Goal: Task Accomplishment & Management: Manage account settings

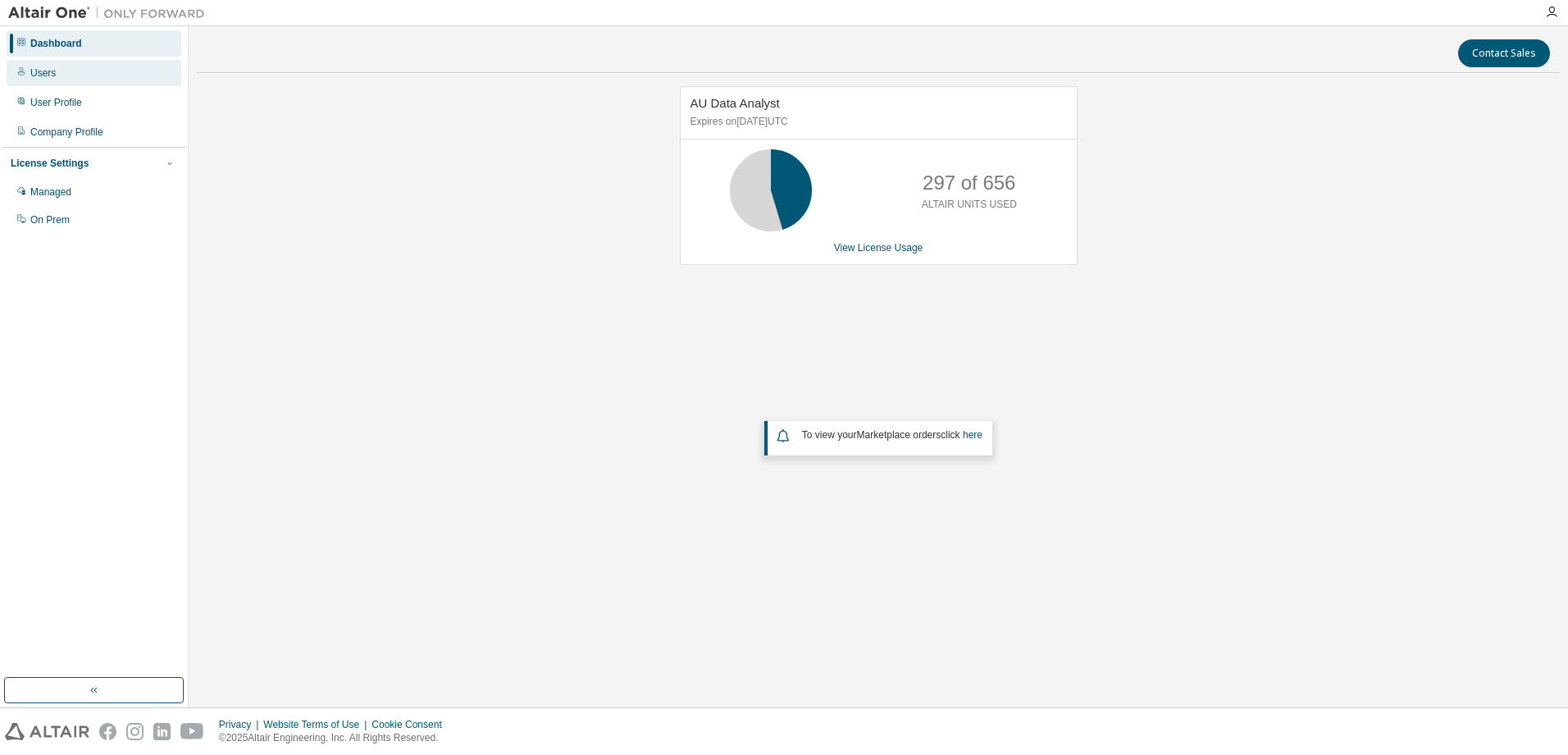
click at [44, 74] on div "Users" at bounding box center [43, 72] width 25 height 13
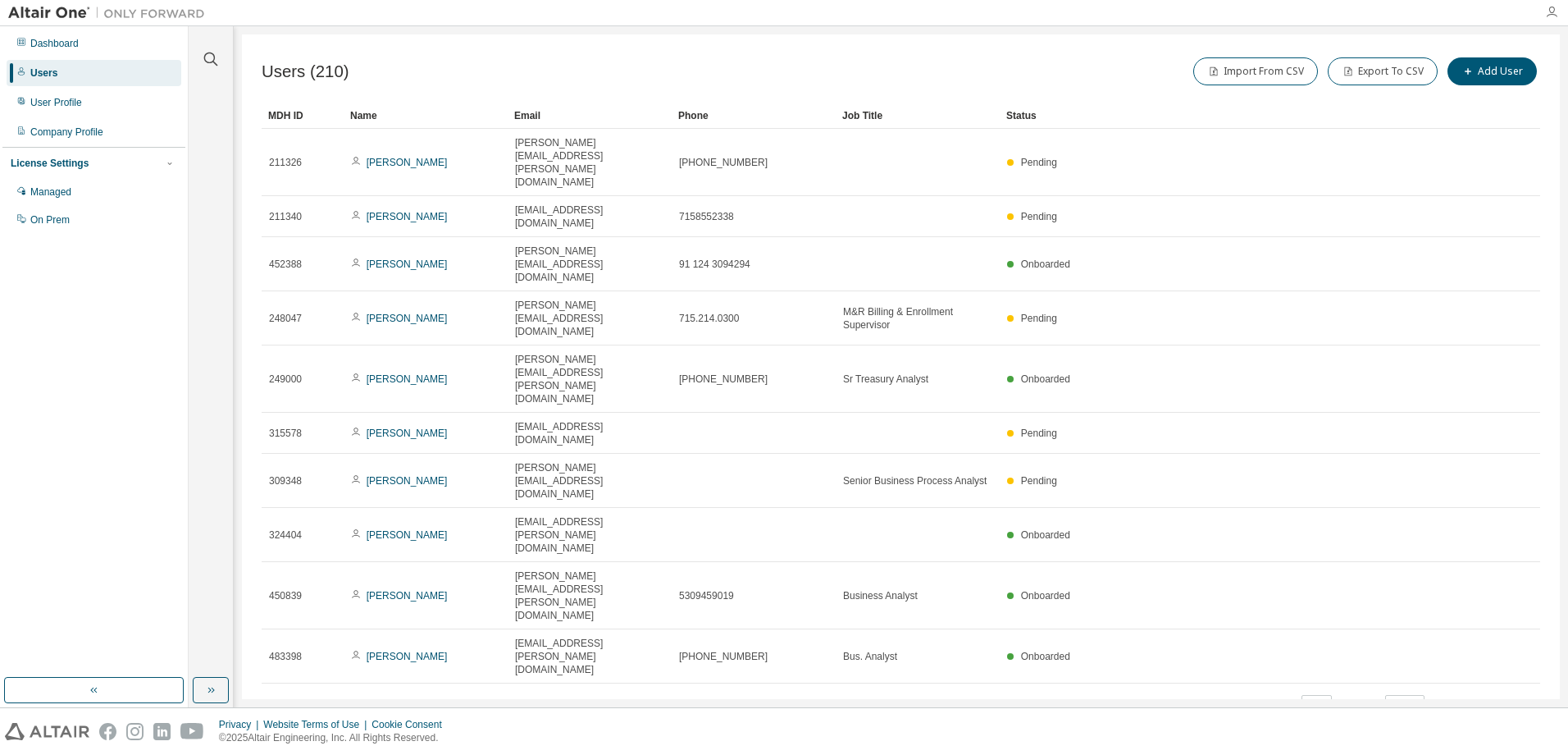
click at [1549, 7] on icon "button" at bounding box center [1551, 12] width 13 height 13
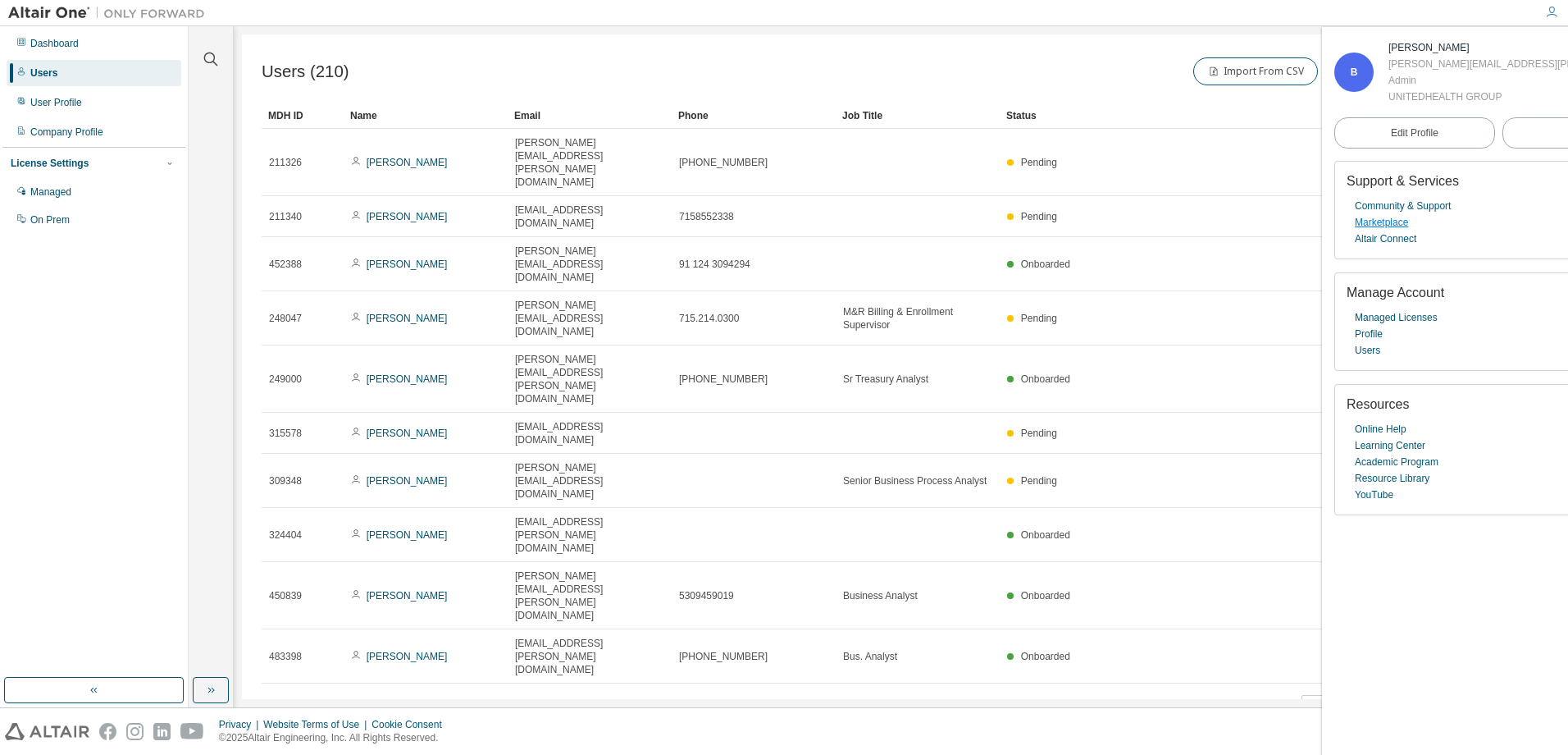
click at [1405, 225] on link "Marketplace" at bounding box center [1382, 222] width 53 height 16
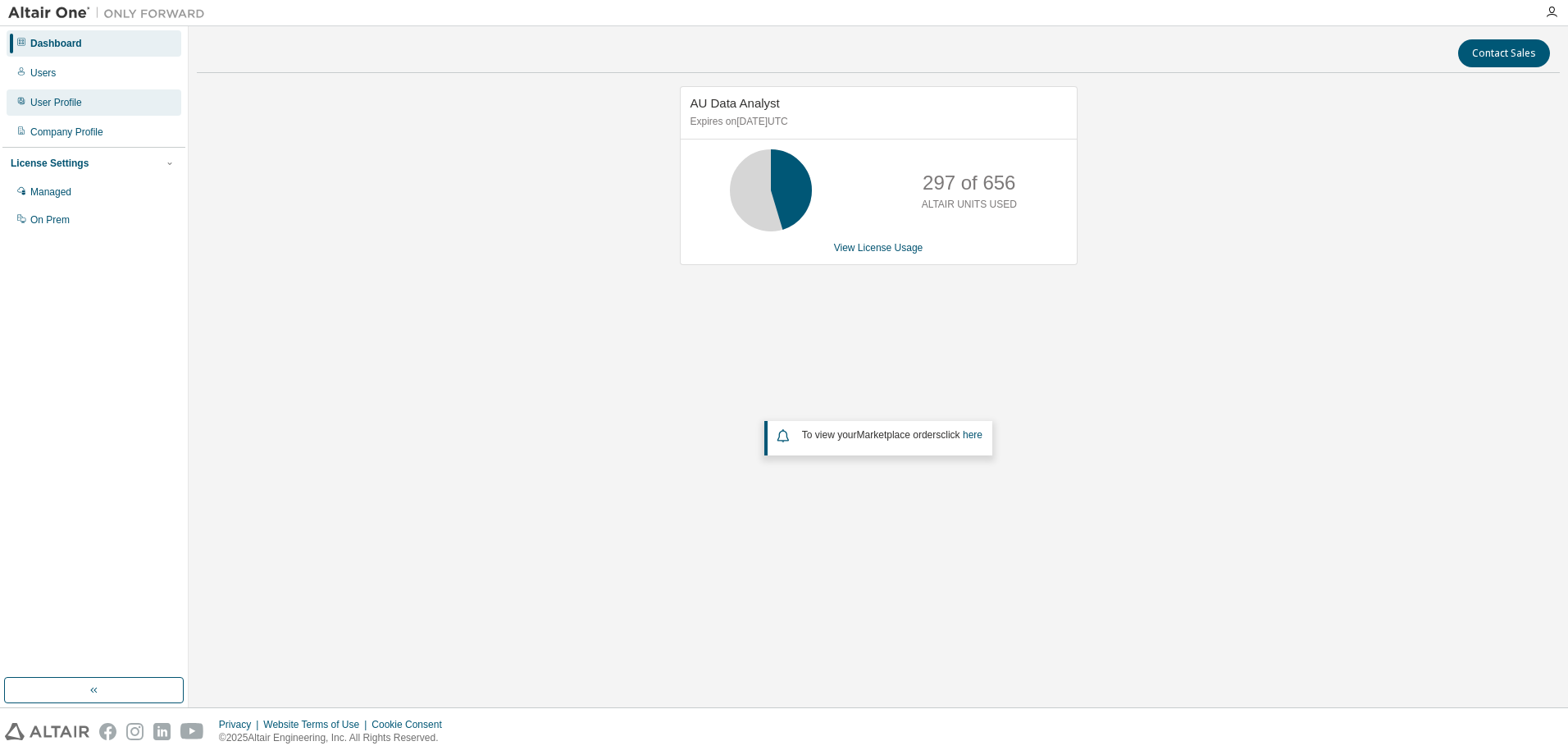
click at [68, 109] on div "User Profile" at bounding box center [94, 103] width 175 height 26
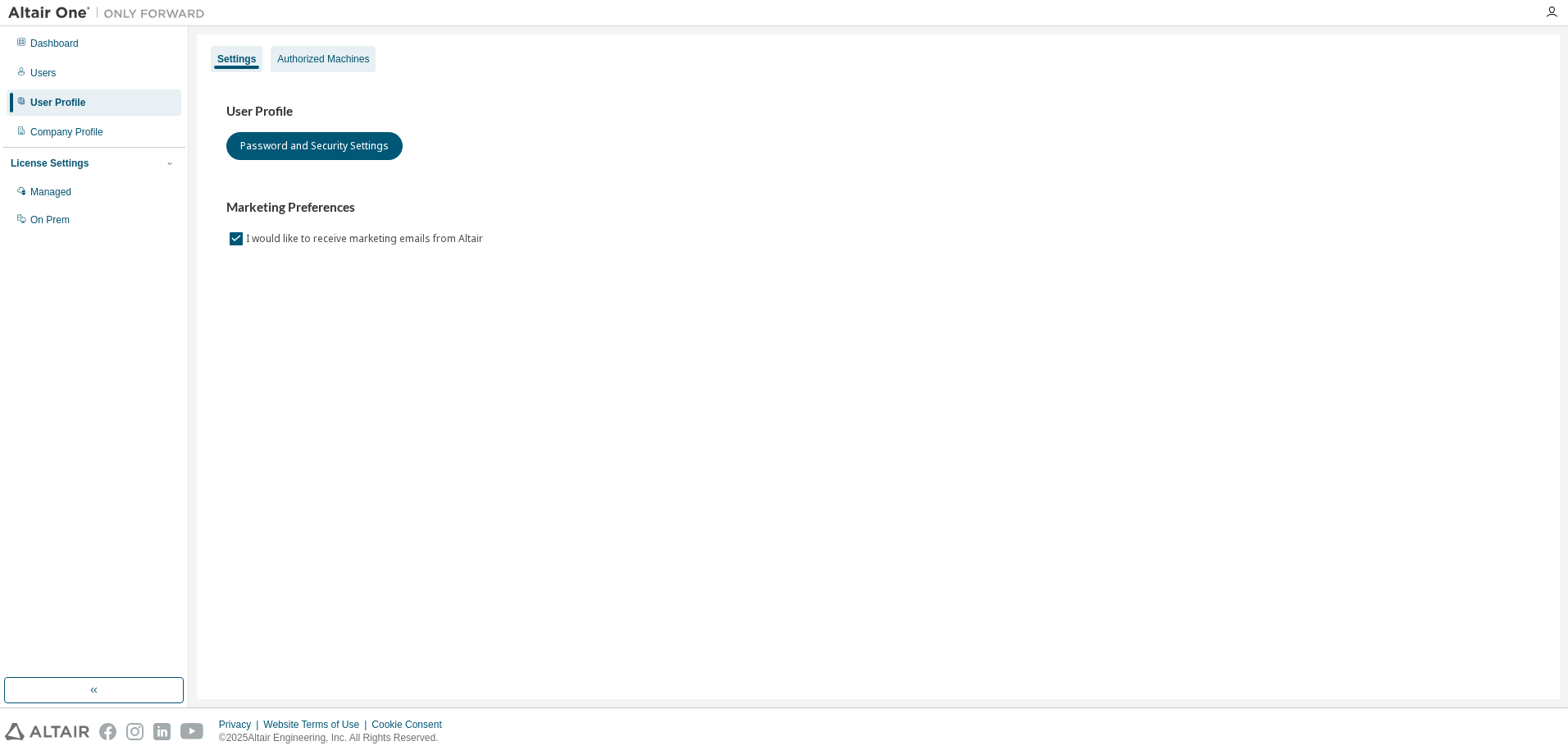
click at [334, 64] on div "Authorized Machines" at bounding box center [323, 58] width 91 height 13
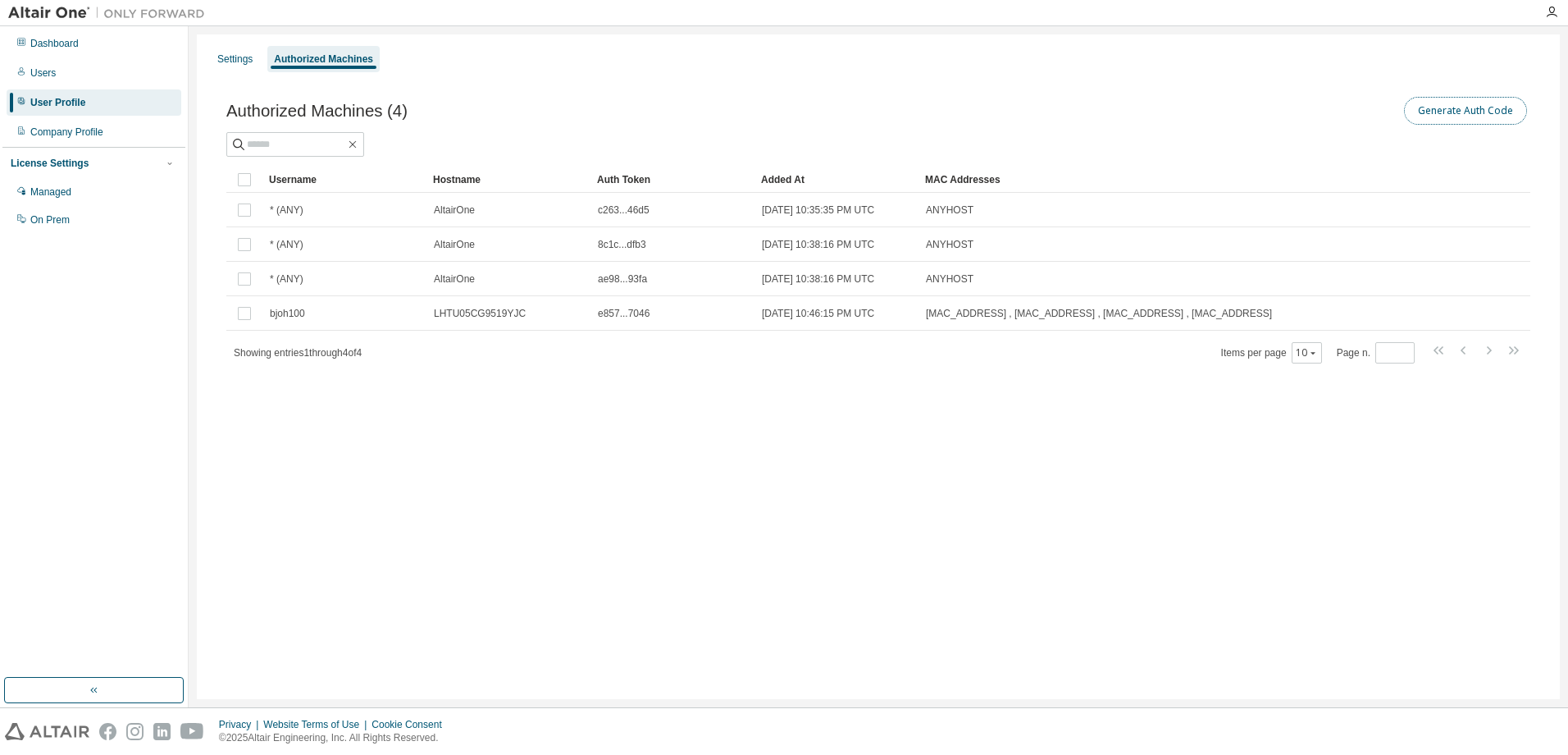
click at [1473, 103] on button "Generate Auth Code" at bounding box center [1465, 110] width 123 height 28
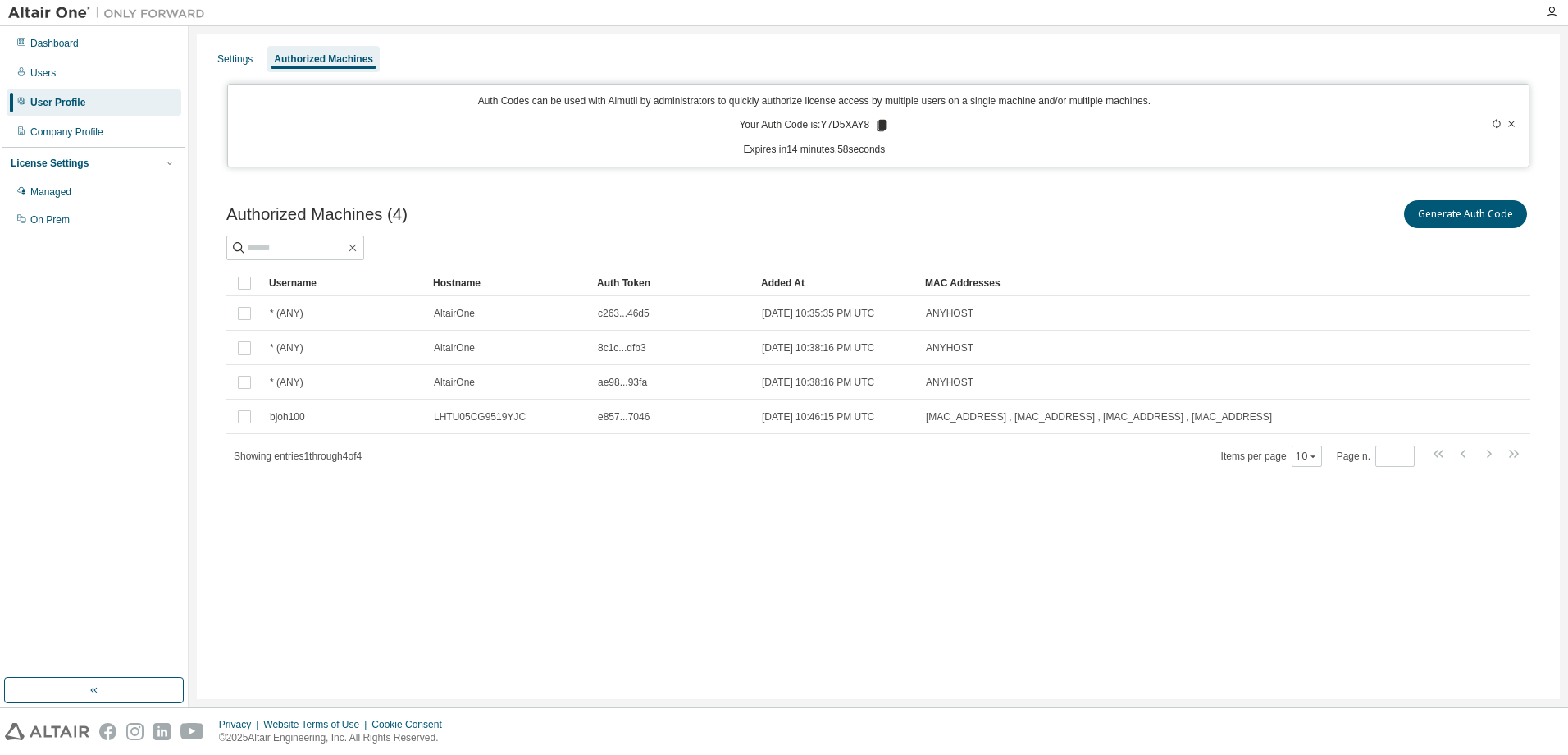
click at [839, 118] on p "Your Auth Code is: Y7D5XAY8" at bounding box center [813, 125] width 150 height 14
copy p "Y7D5XAY8"
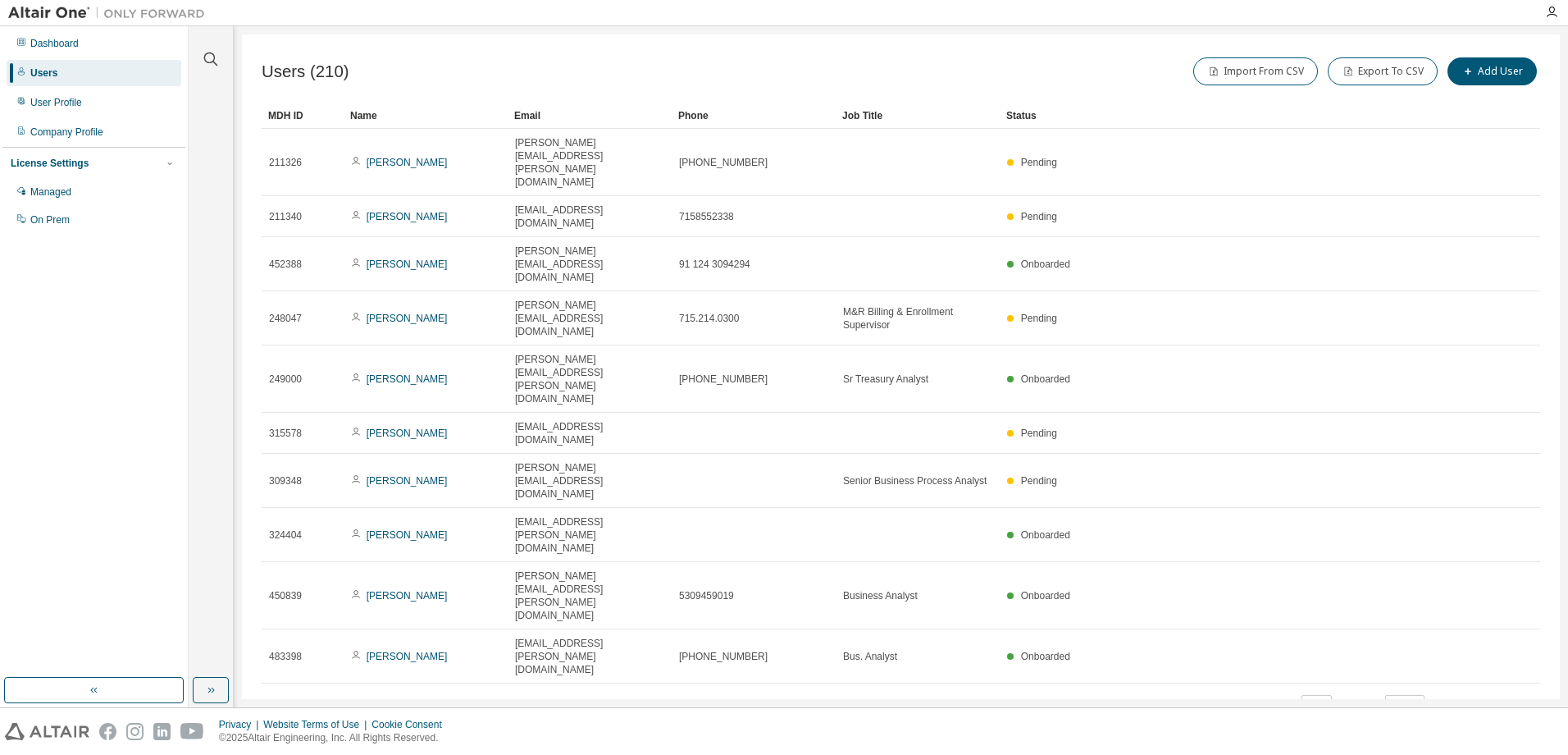
click at [435, 569] on div "Users (210) Import From CSV Export To CSV Add User Clear Load Save Save As Fiel…" at bounding box center [901, 367] width 1318 height 664
click at [54, 199] on div "Managed" at bounding box center [94, 192] width 175 height 26
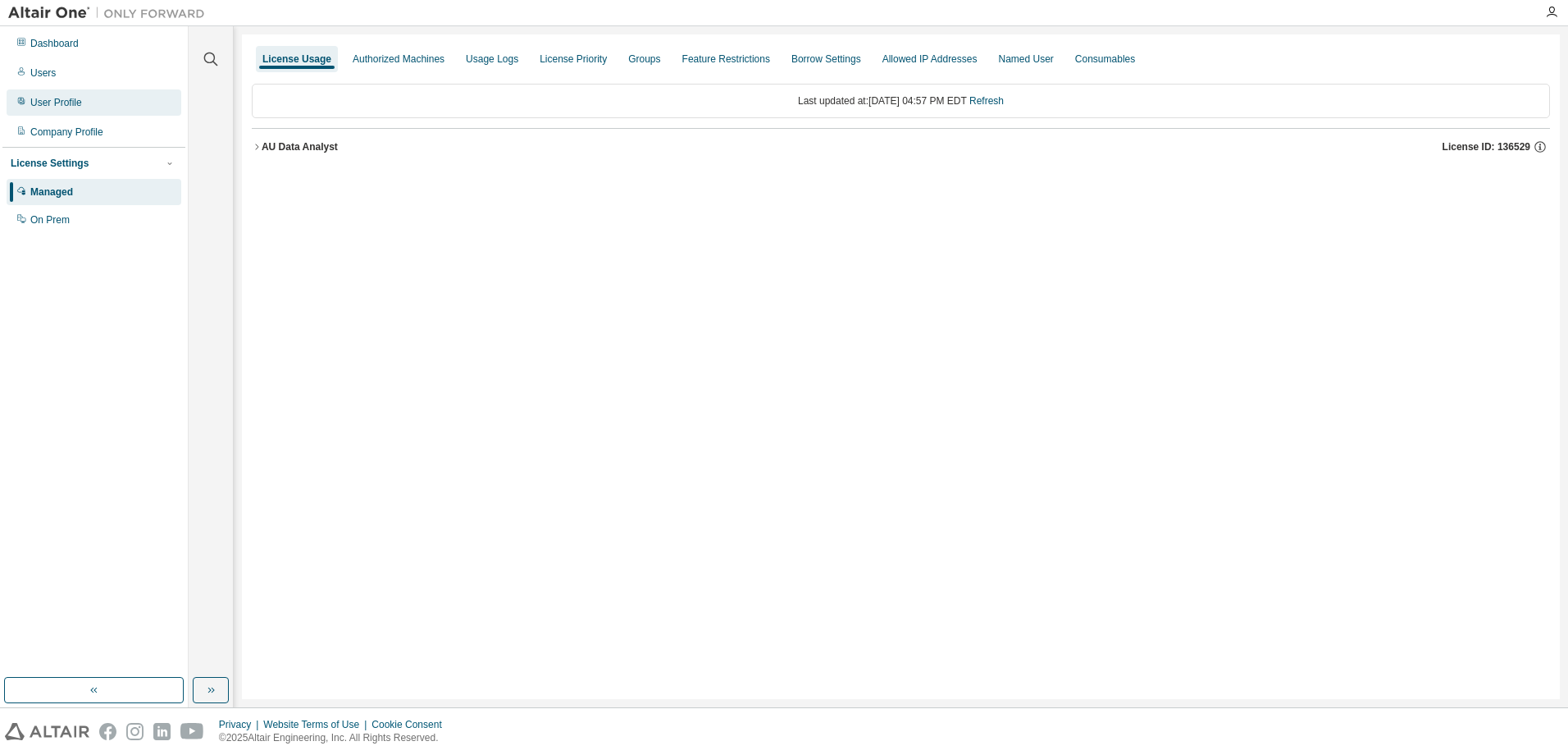
click at [74, 108] on div "User Profile" at bounding box center [56, 102] width 52 height 13
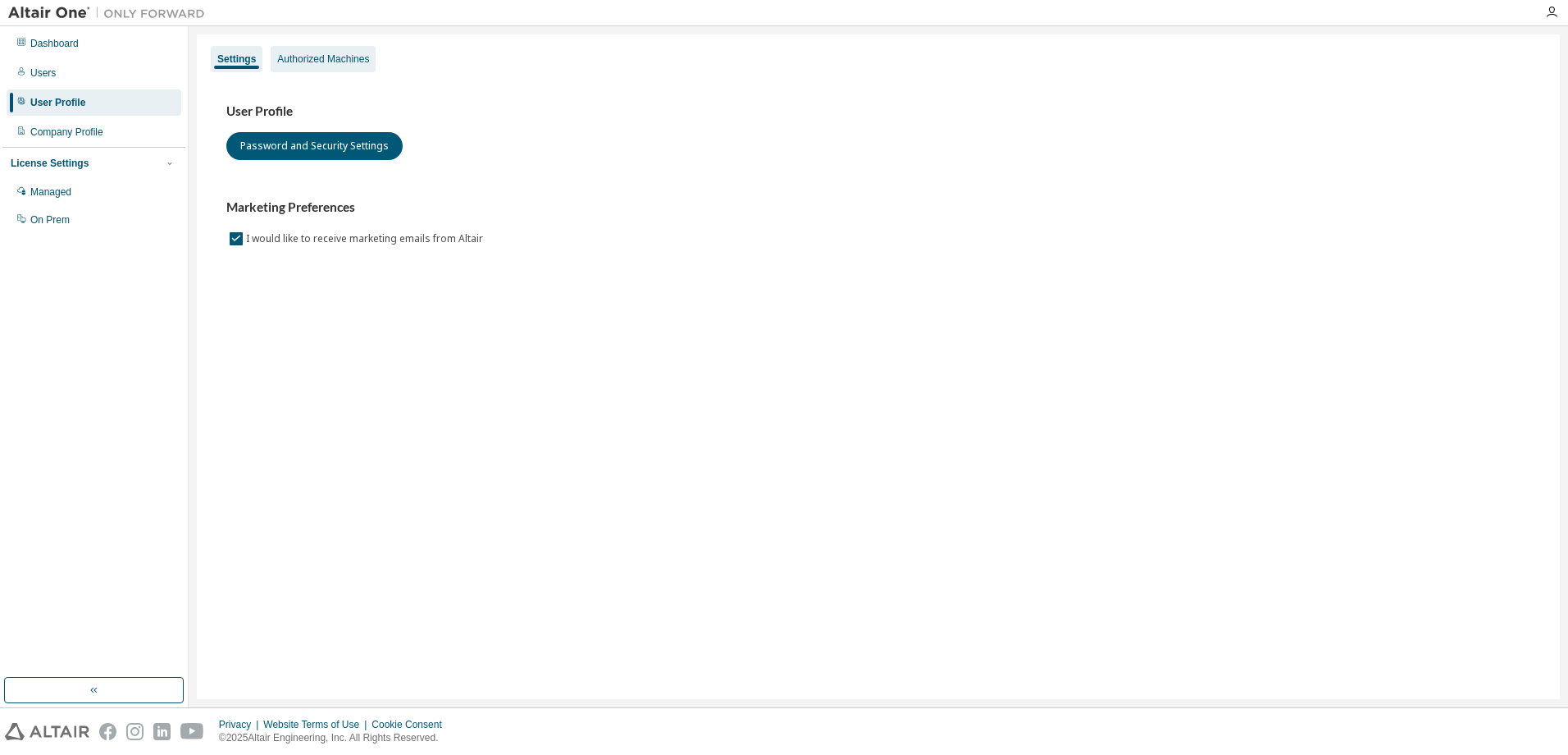
click at [332, 64] on div "Authorized Machines" at bounding box center [323, 58] width 91 height 13
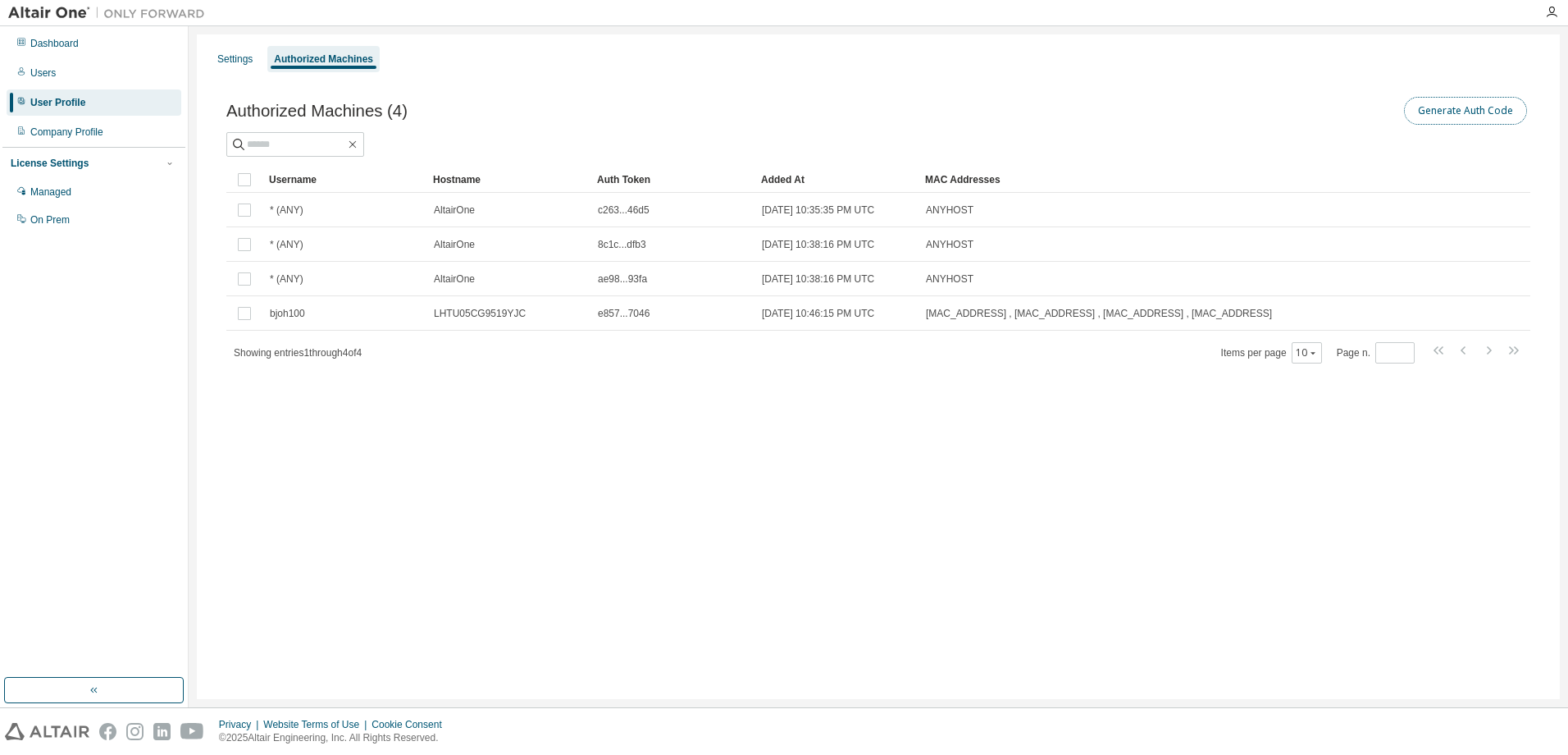
click at [1477, 111] on button "Generate Auth Code" at bounding box center [1465, 110] width 123 height 28
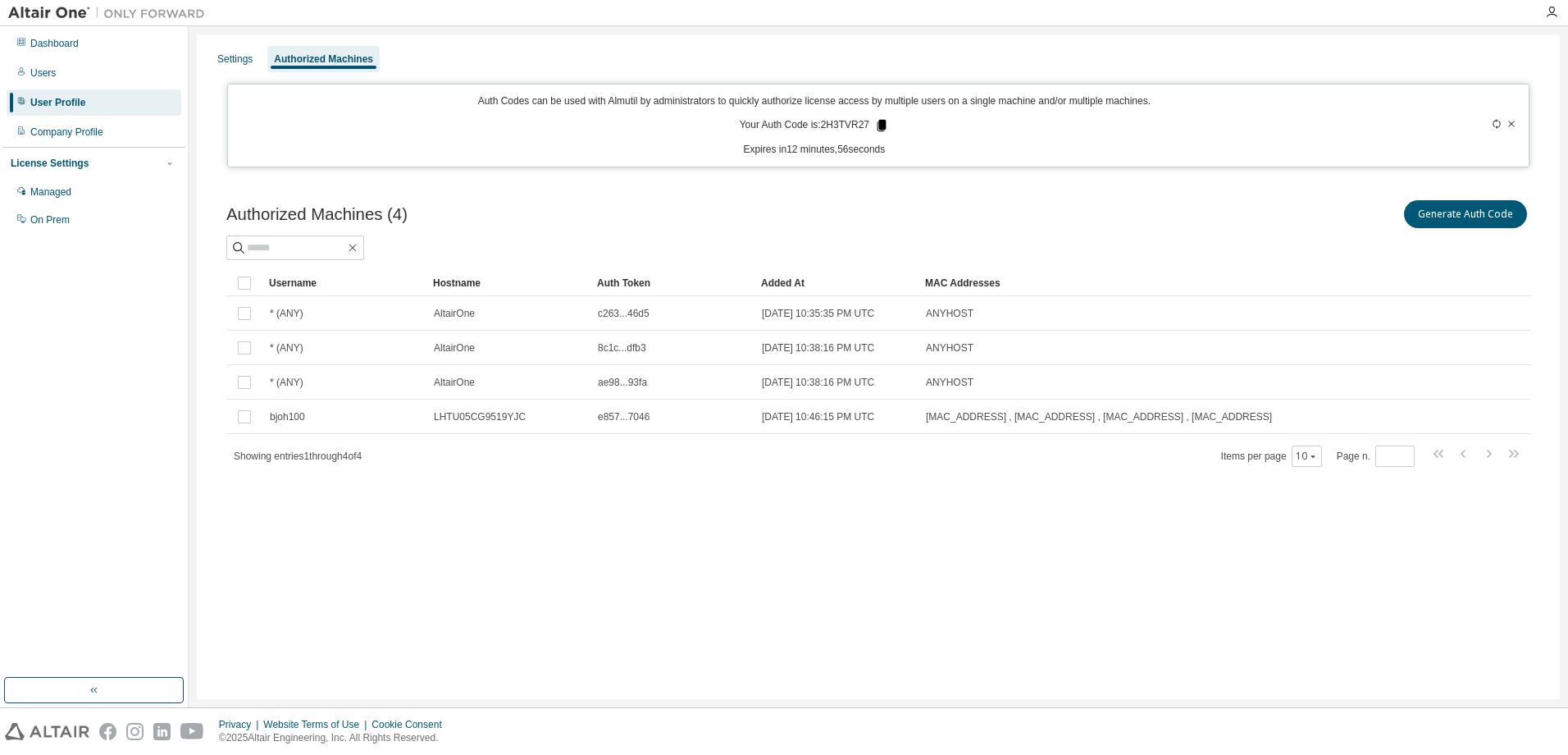
click at [887, 124] on icon at bounding box center [882, 125] width 9 height 12
click at [478, 666] on div "Settings Authorized Machines Auth Codes can be used with Almutil by administrat…" at bounding box center [878, 367] width 1363 height 664
